Goal: Navigation & Orientation: Find specific page/section

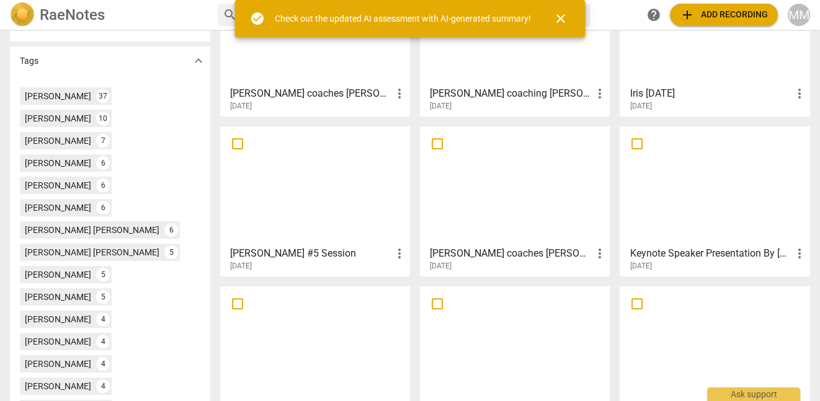
scroll to position [493, 0]
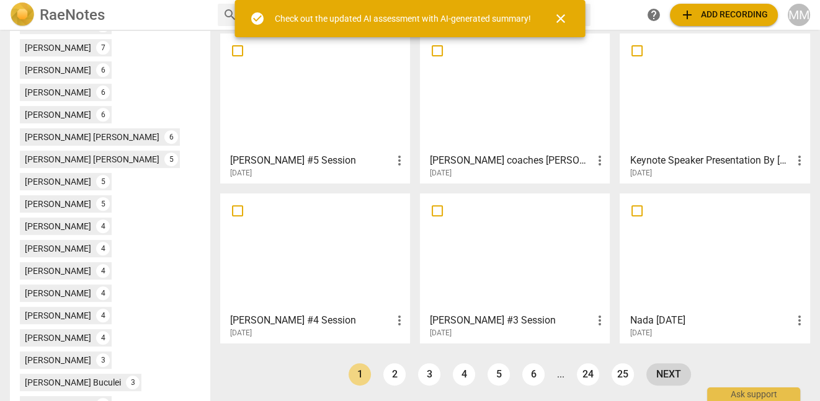
click at [669, 371] on link "next" at bounding box center [668, 374] width 45 height 22
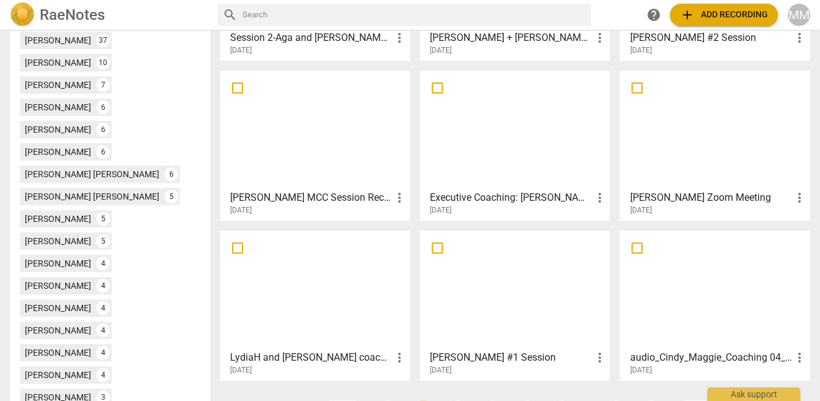
scroll to position [493, 0]
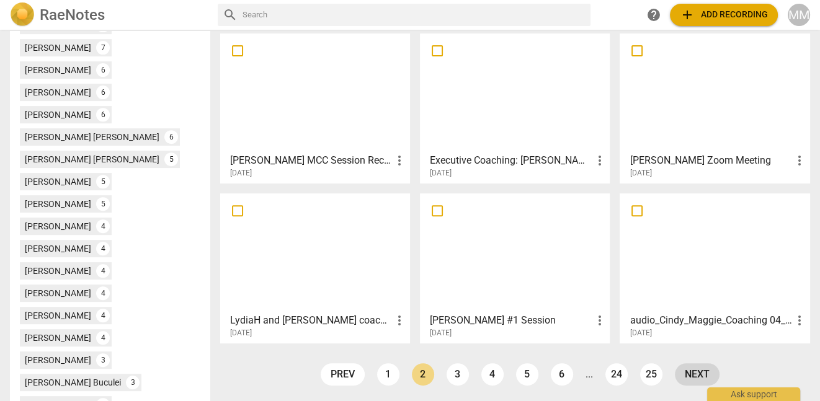
click at [693, 375] on link "next" at bounding box center [697, 374] width 45 height 22
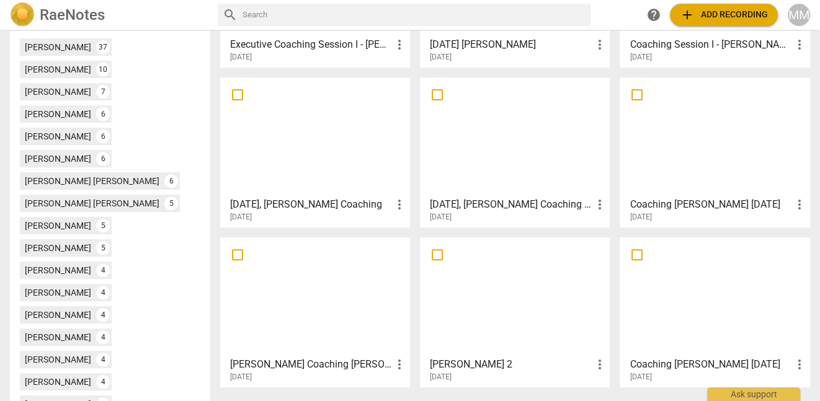
scroll to position [493, 0]
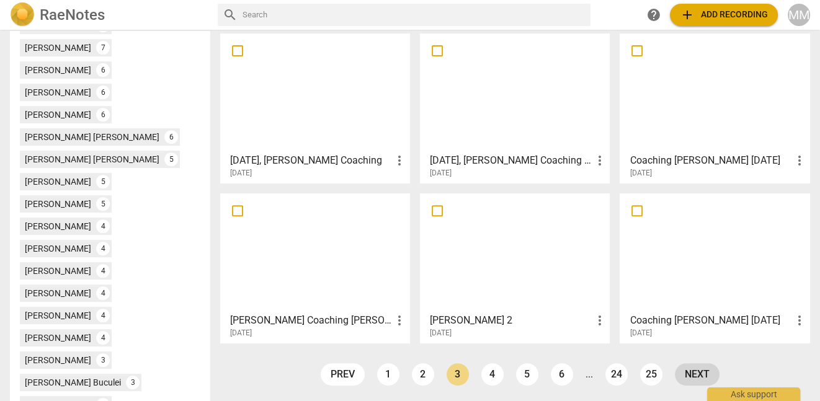
click at [689, 380] on link "next" at bounding box center [697, 374] width 45 height 22
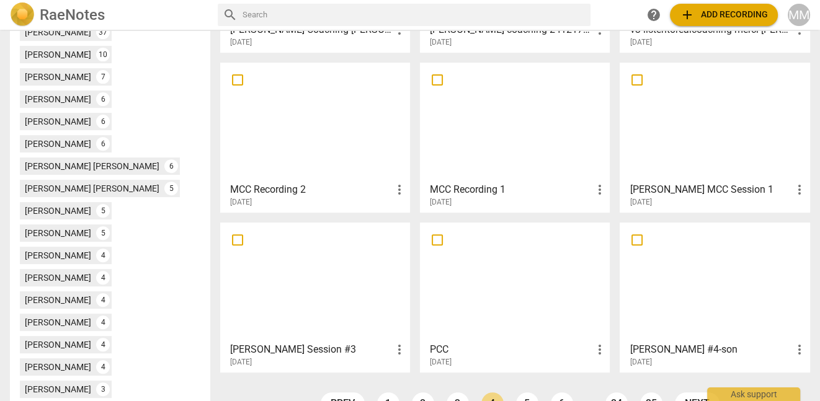
scroll to position [493, 0]
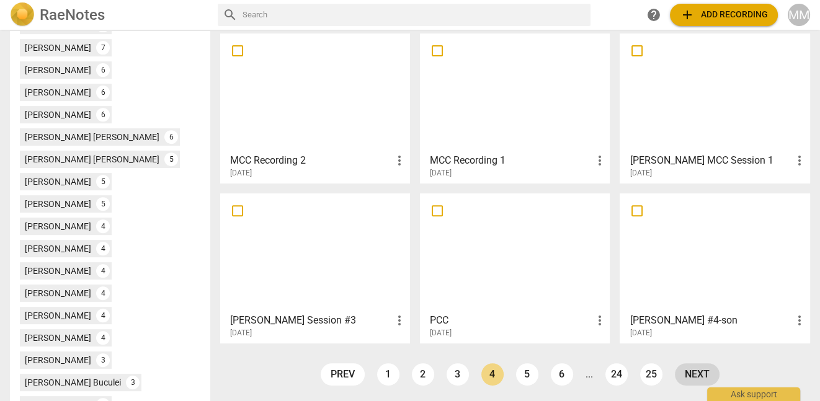
click at [692, 375] on link "next" at bounding box center [697, 374] width 45 height 22
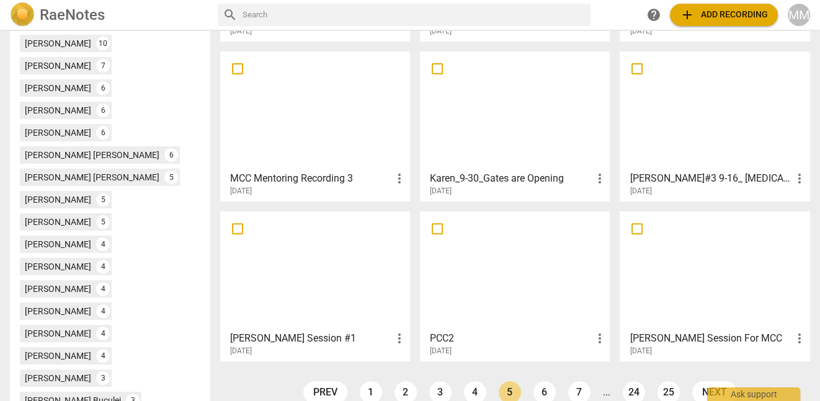
scroll to position [493, 0]
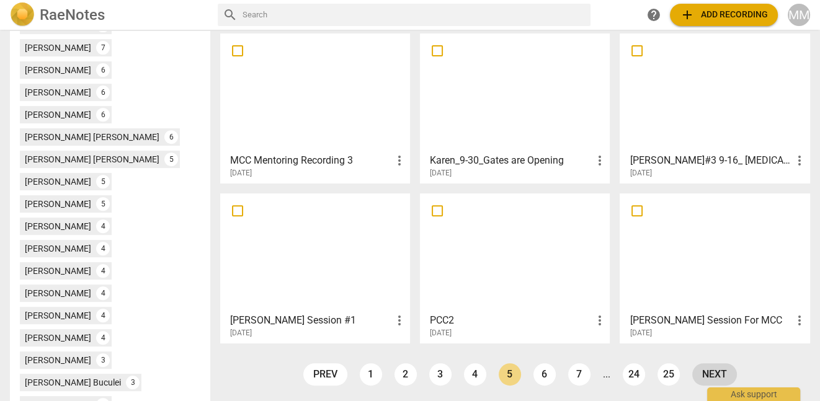
click at [709, 373] on link "next" at bounding box center [714, 374] width 45 height 22
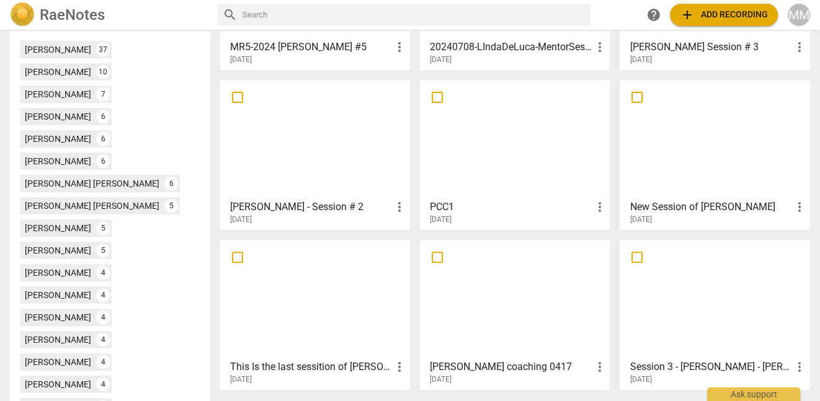
scroll to position [447, 0]
